Goal: Task Accomplishment & Management: Manage account settings

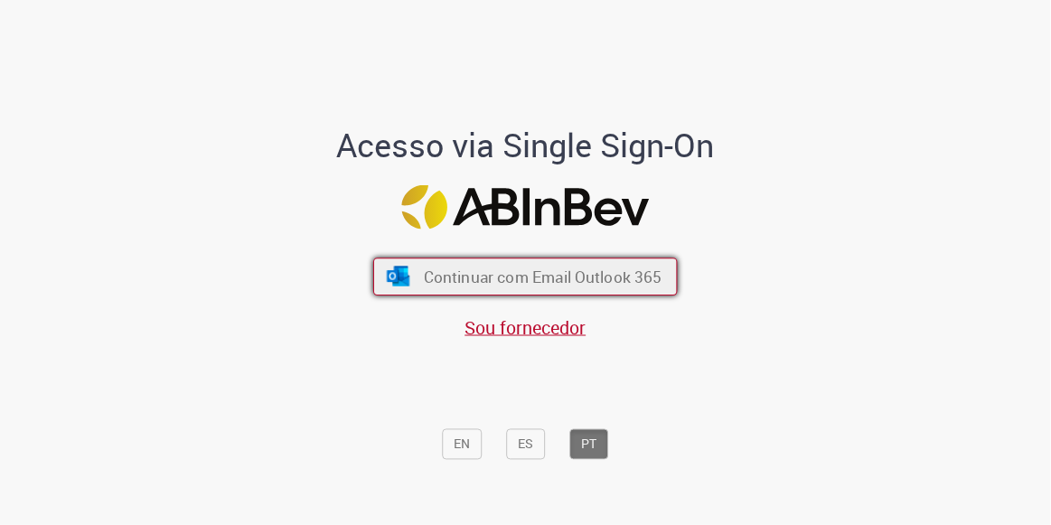
click at [581, 271] on span "Continuar com Email Outlook 365" at bounding box center [543, 277] width 239 height 21
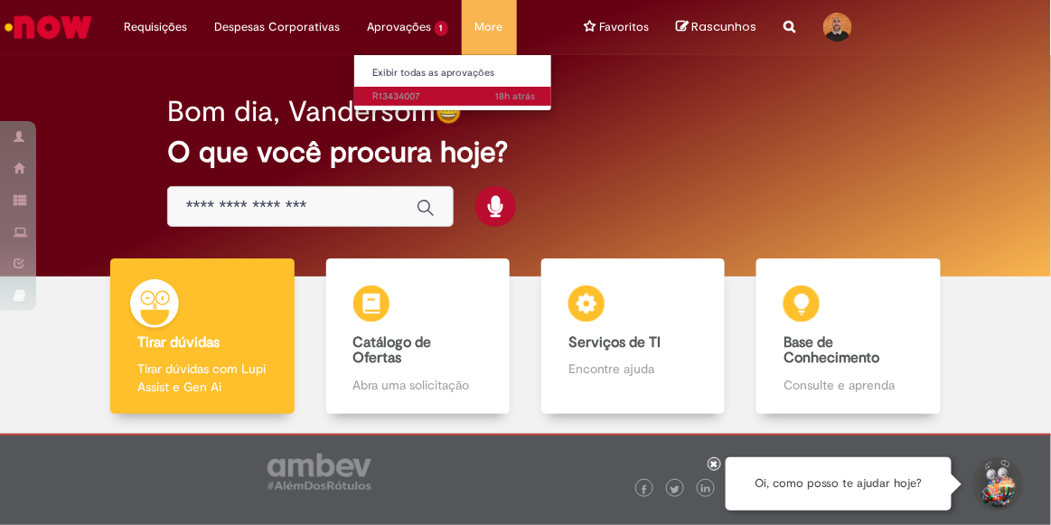
click at [405, 90] on span "18h atrás 18 horas atrás R13434007" at bounding box center [453, 96] width 163 height 14
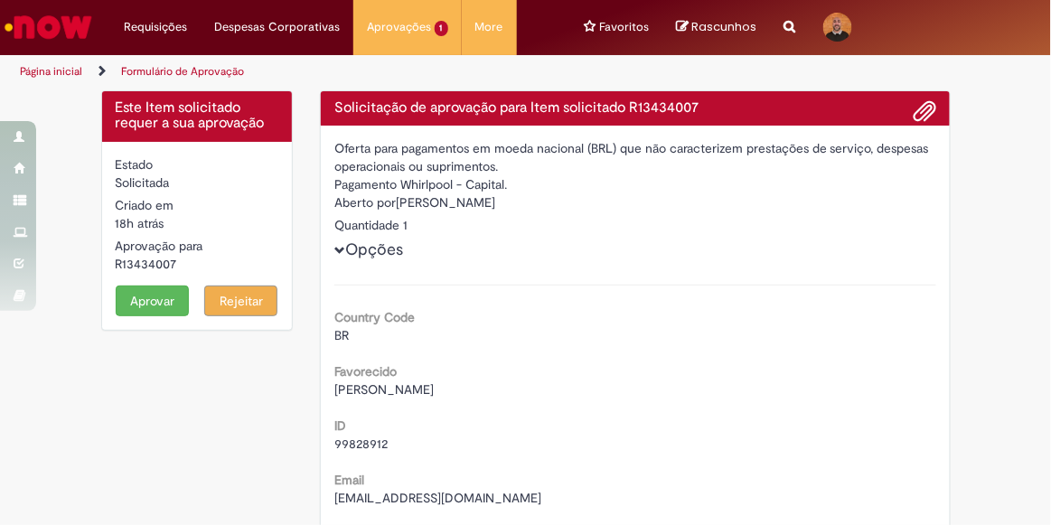
click at [169, 300] on button "Aprovar" at bounding box center [152, 301] width 73 height 31
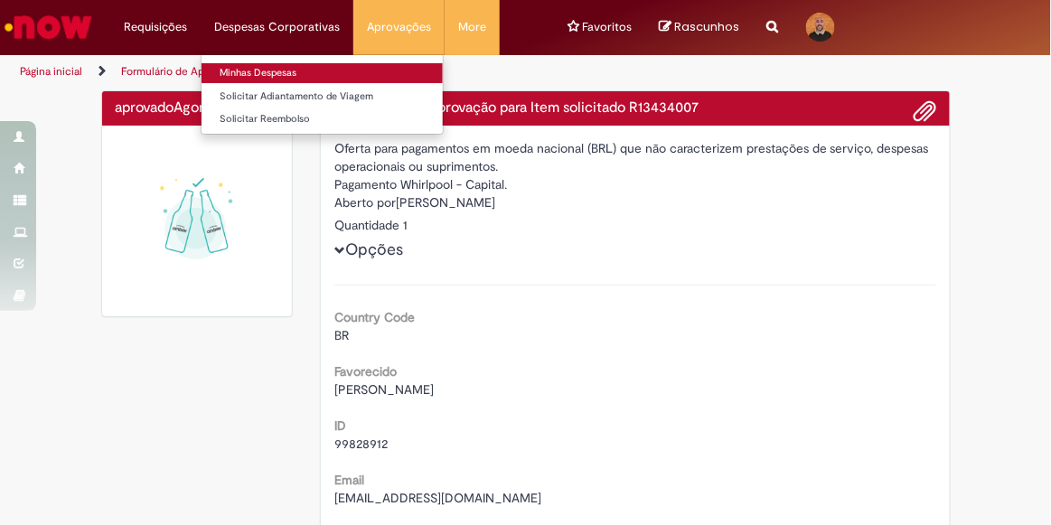
click at [254, 72] on link "Minhas Despesas" at bounding box center [322, 73] width 241 height 20
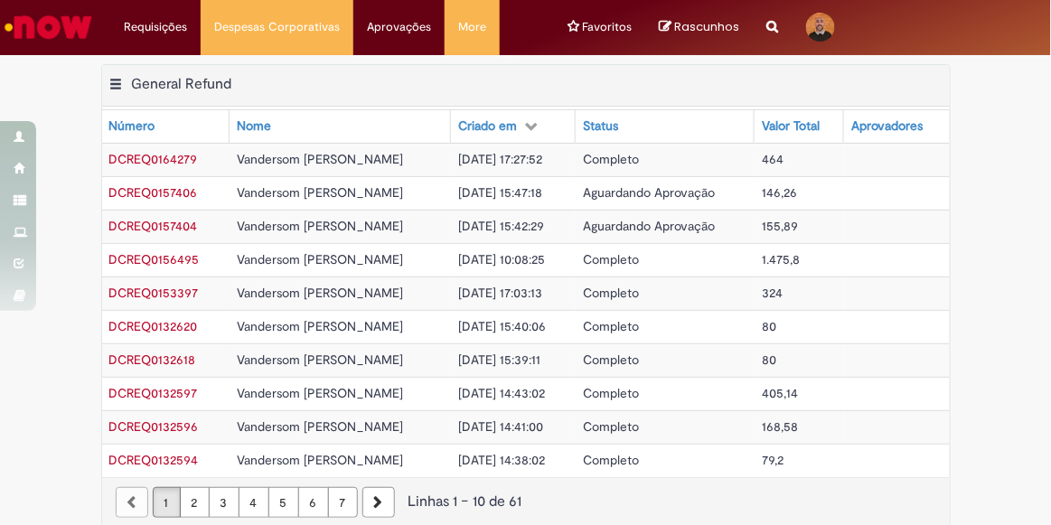
click at [58, 31] on img "Ir para a Homepage" at bounding box center [48, 27] width 93 height 36
